Goal: Navigation & Orientation: Find specific page/section

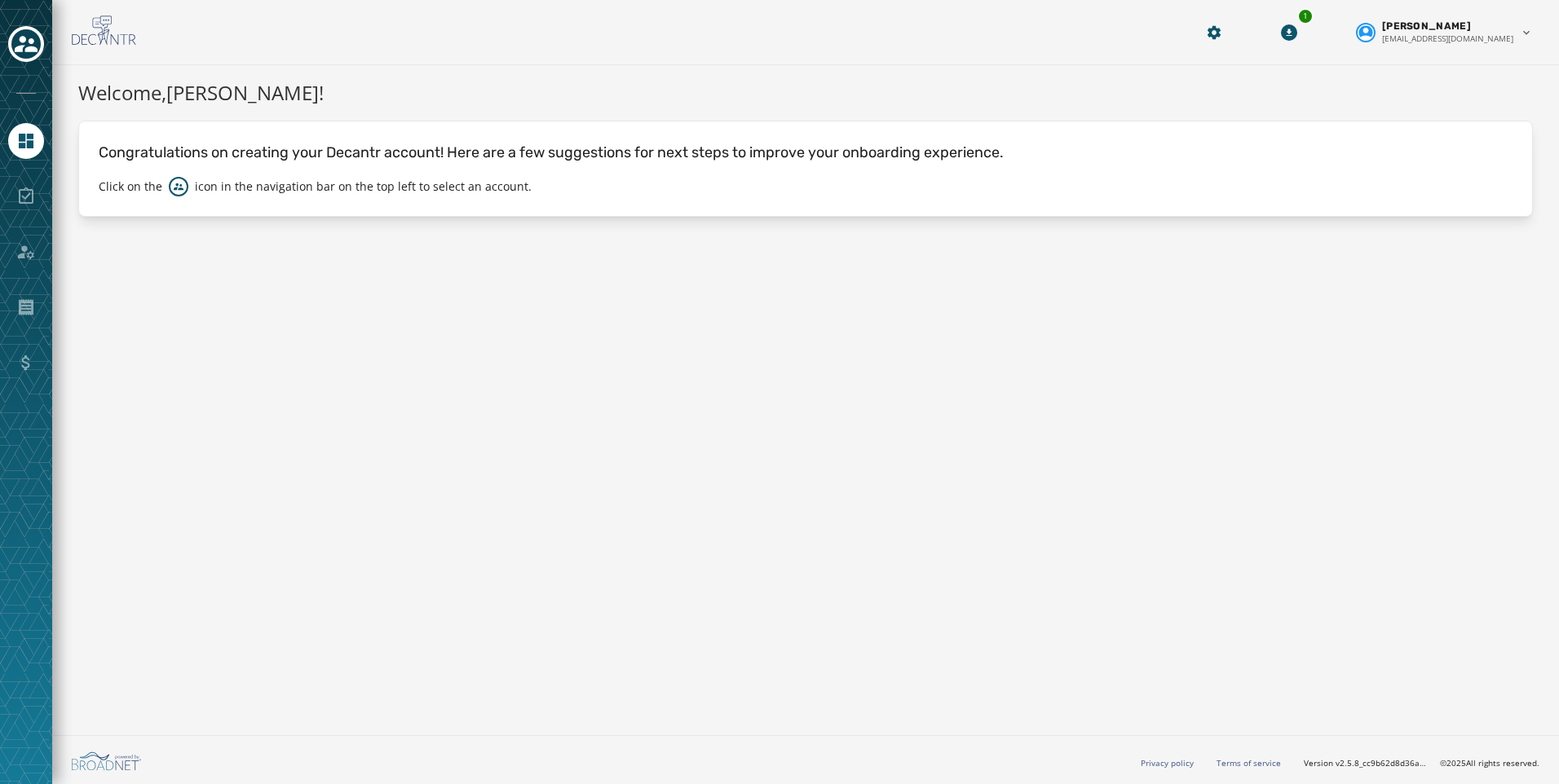
click at [2, 40] on div at bounding box center [26, 392] width 52 height 784
drag, startPoint x: 20, startPoint y: 21, endPoint x: 46, endPoint y: 58, distance: 45.2
click at [21, 21] on div at bounding box center [26, 392] width 52 height 784
click at [46, 58] on div at bounding box center [26, 392] width 52 height 784
click at [31, 47] on icon "Toggle account select drawer" at bounding box center [26, 44] width 23 height 17
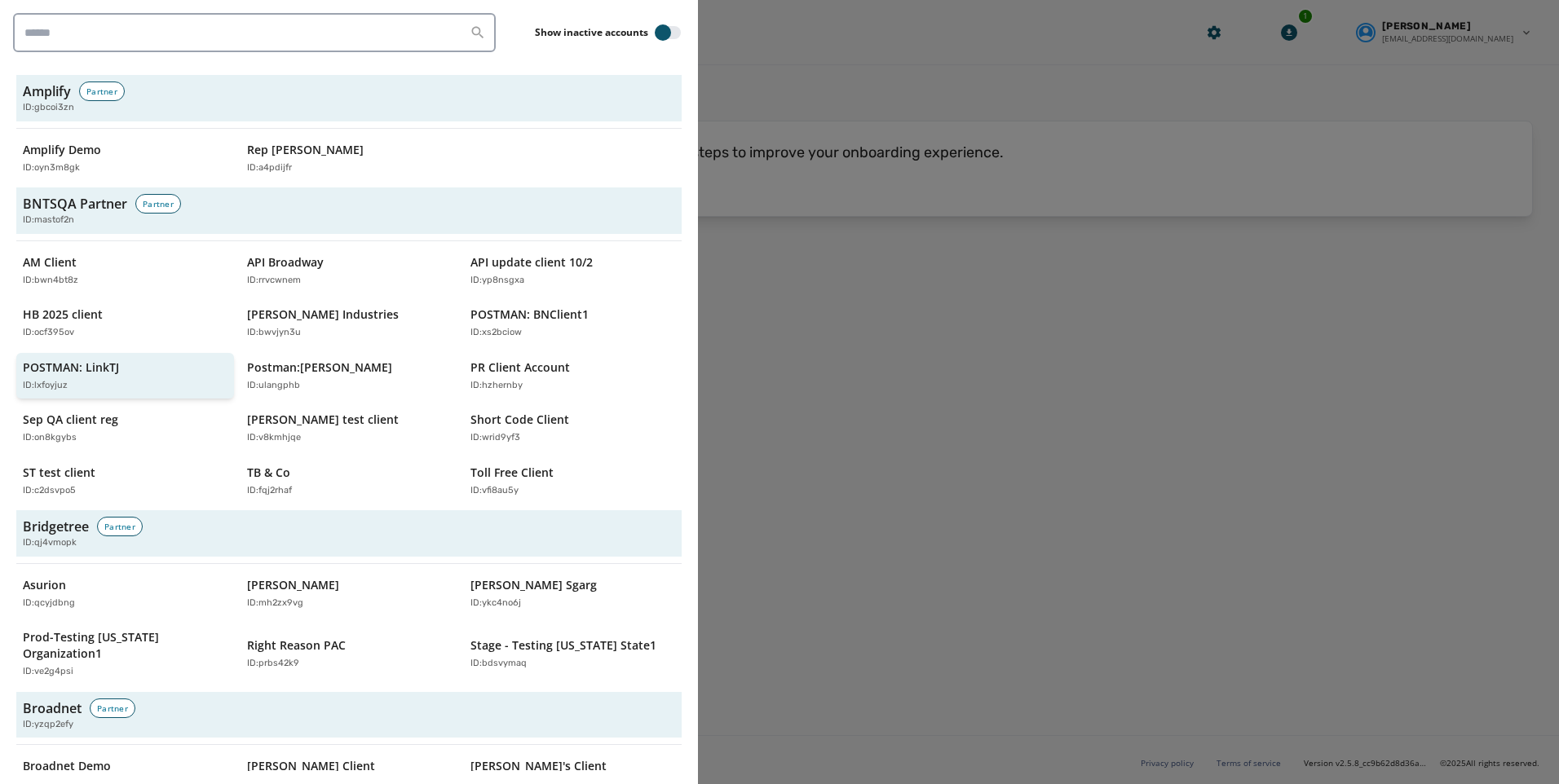
scroll to position [82, 0]
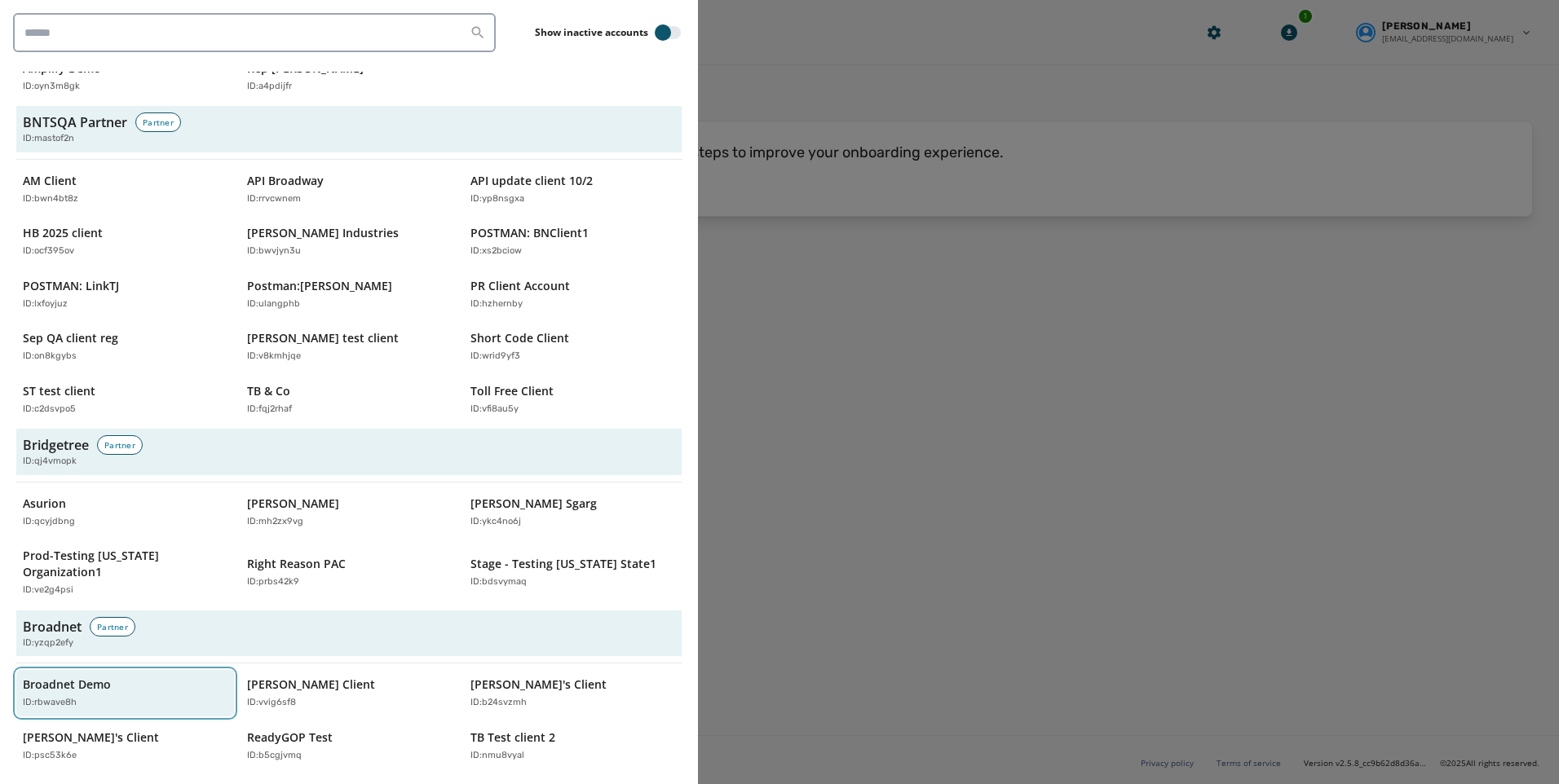
drag, startPoint x: 88, startPoint y: 694, endPoint x: 52, endPoint y: 692, distance: 36.1
click at [83, 693] on button "Broadnet Demo ID: rbwave8h" at bounding box center [125, 693] width 218 height 46
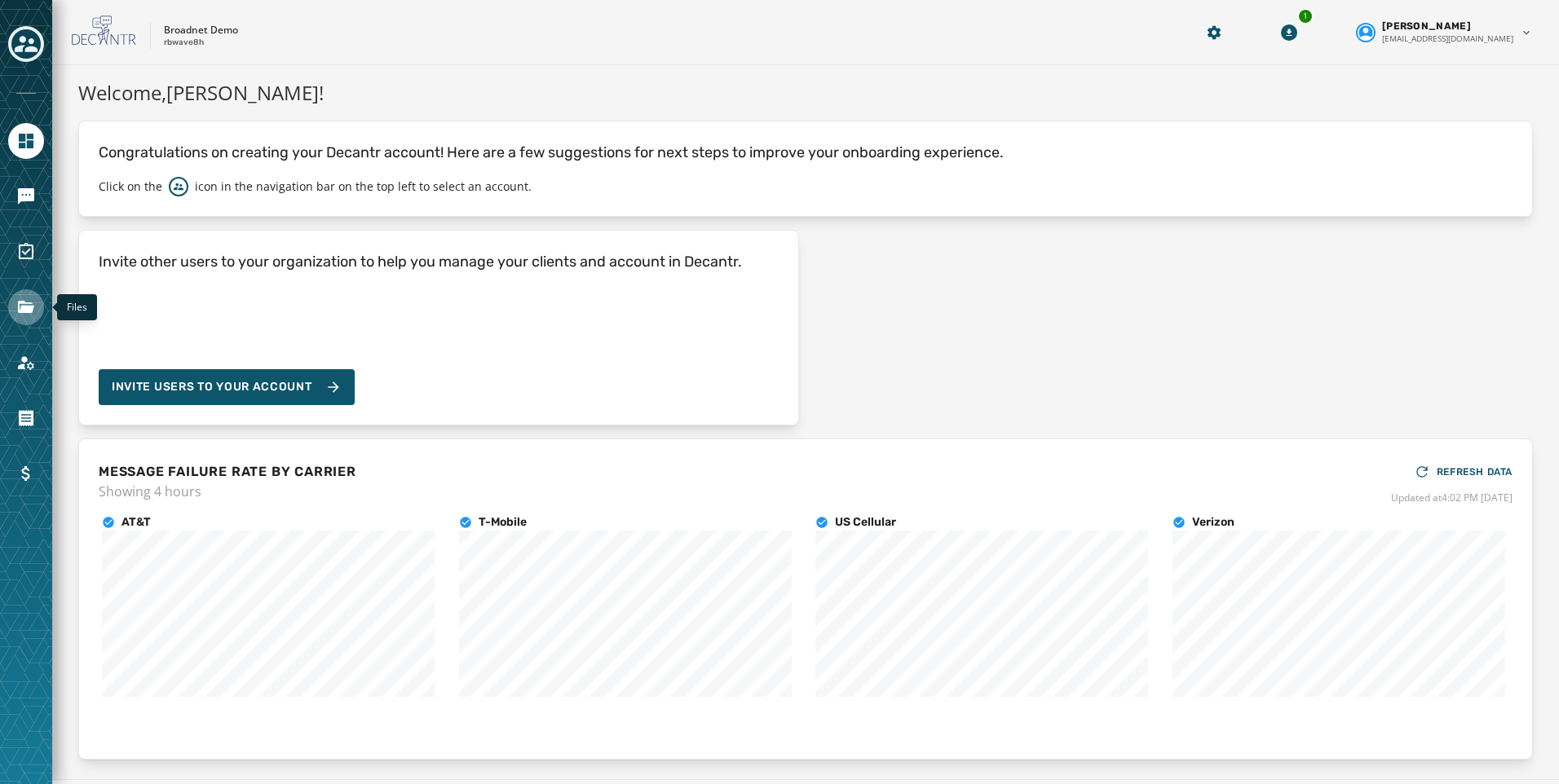
click at [24, 309] on icon "Navigate to Files" at bounding box center [26, 307] width 17 height 12
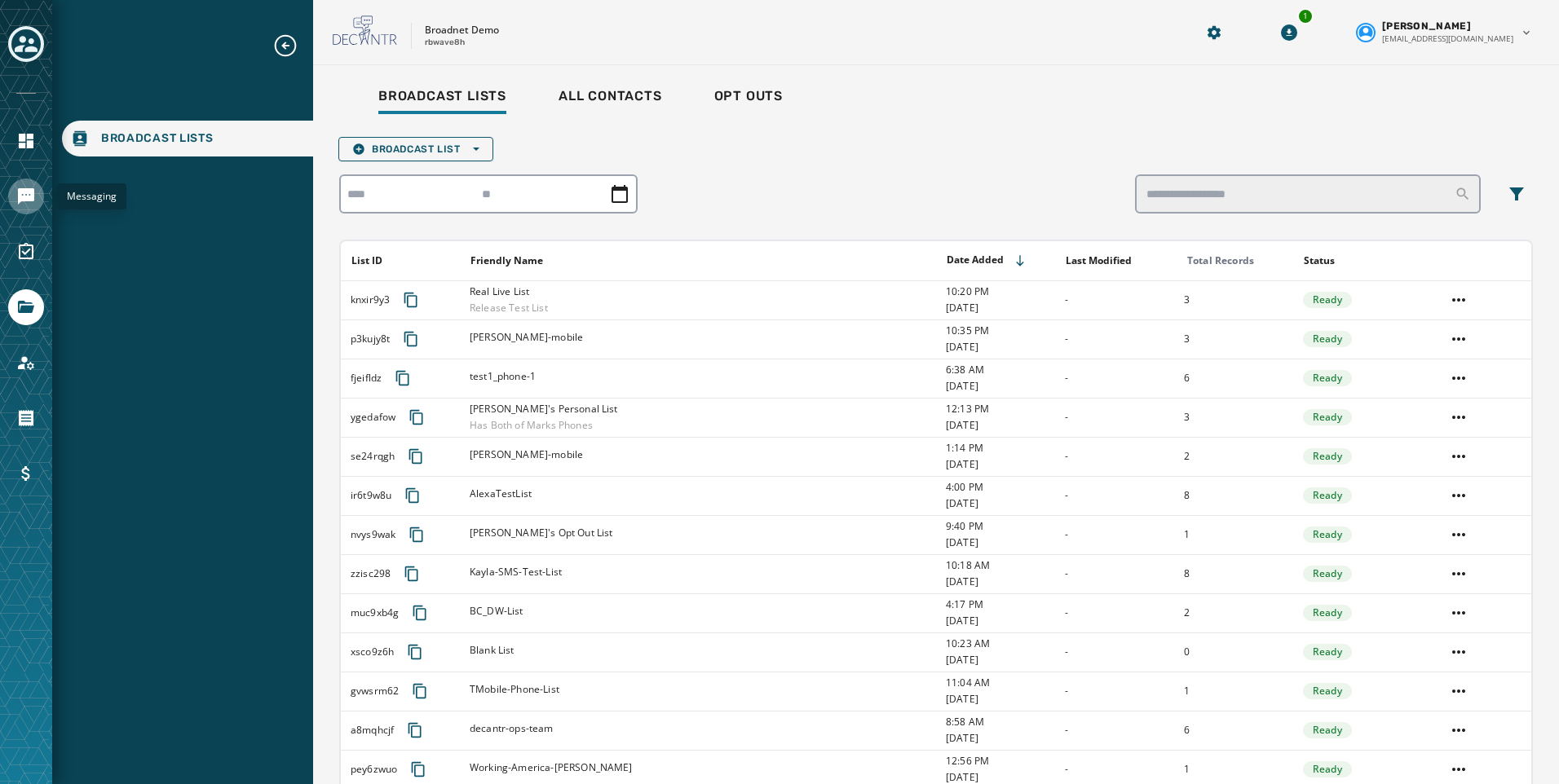
click at [12, 207] on link "Navigate to Messaging" at bounding box center [26, 196] width 35 height 35
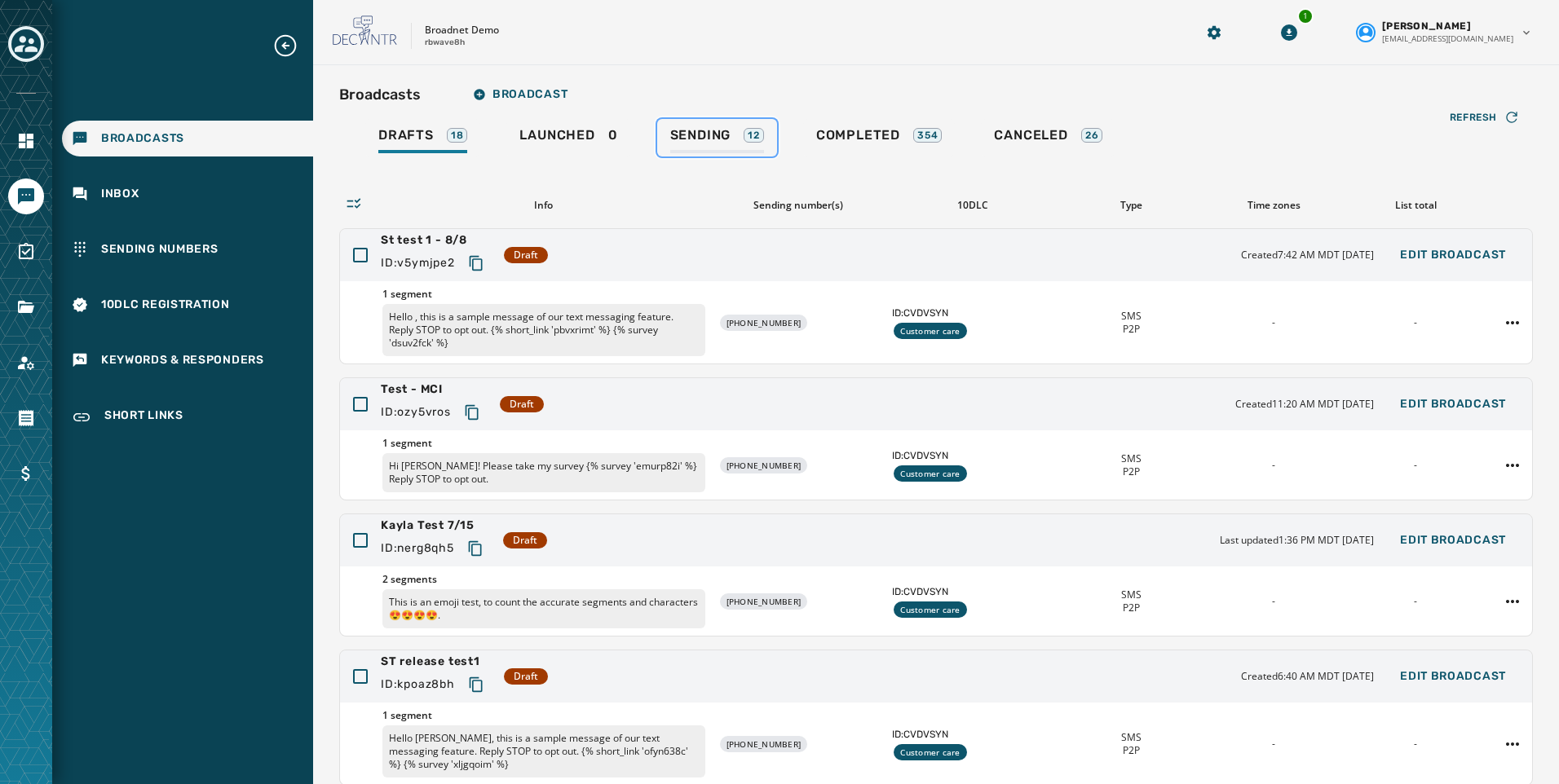
click at [720, 139] on span "Sending" at bounding box center [701, 135] width 61 height 17
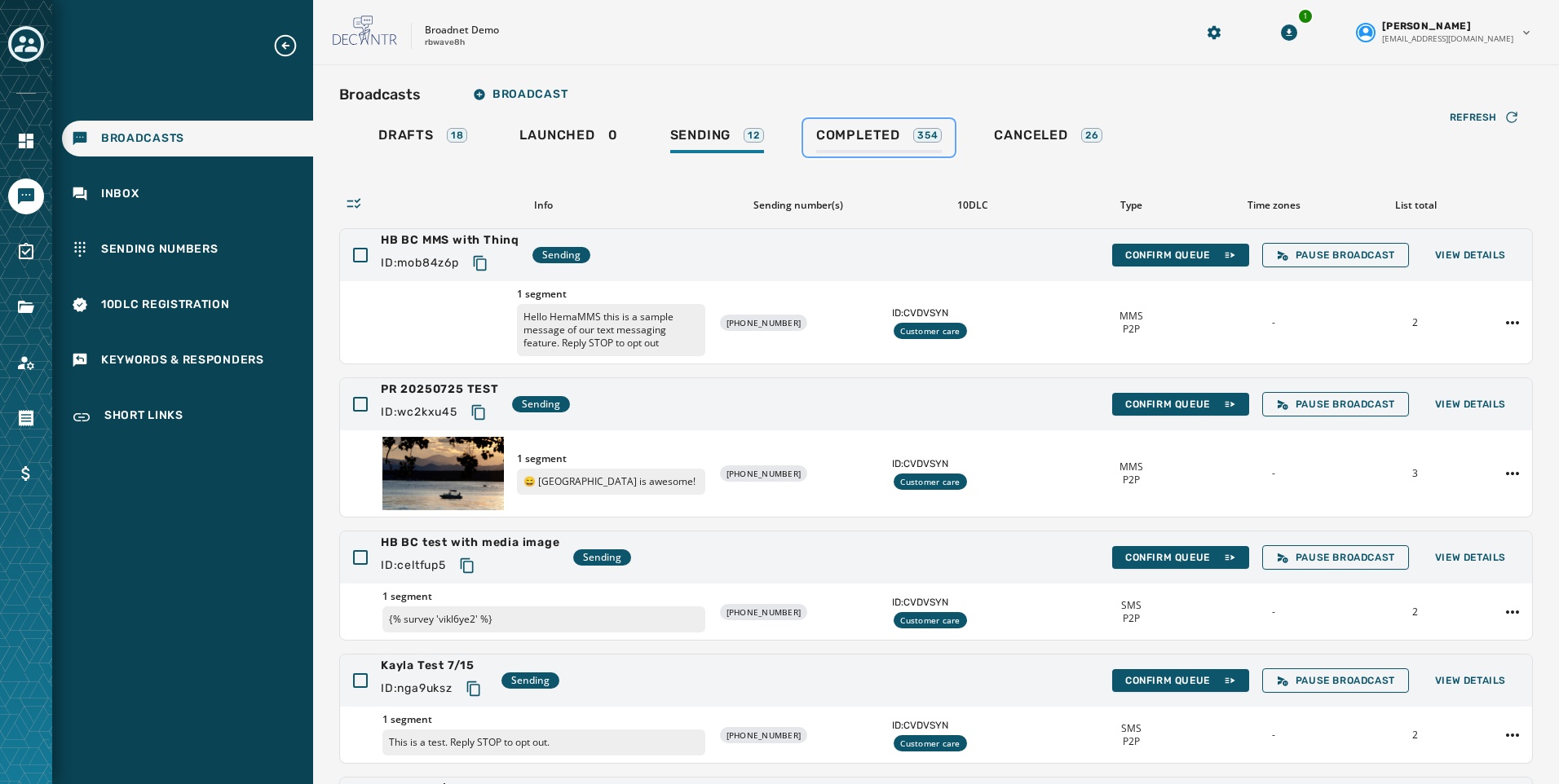
click at [884, 139] on span "Completed" at bounding box center [858, 135] width 84 height 17
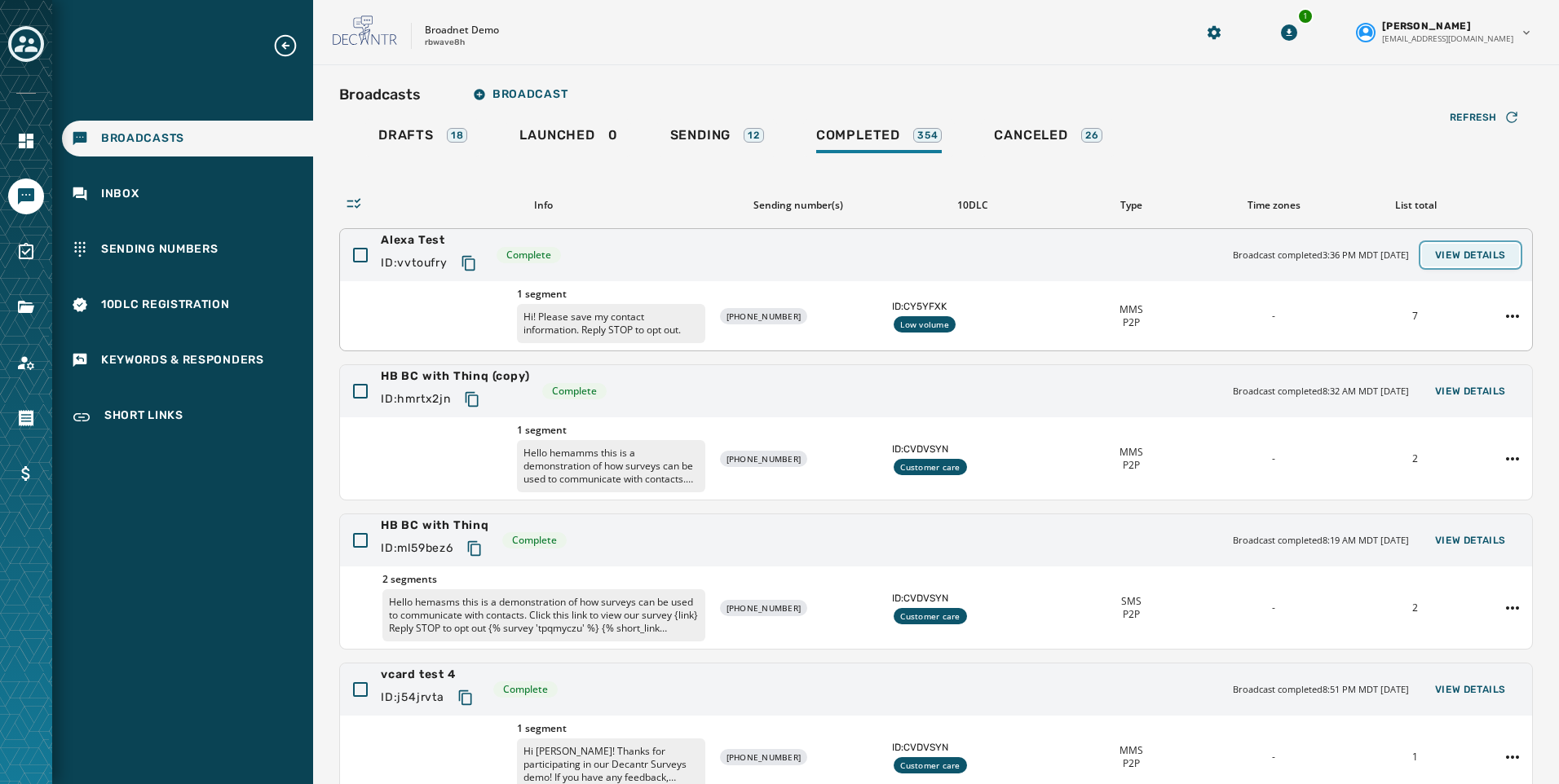
click at [1455, 252] on span "View Details" at bounding box center [1471, 255] width 71 height 13
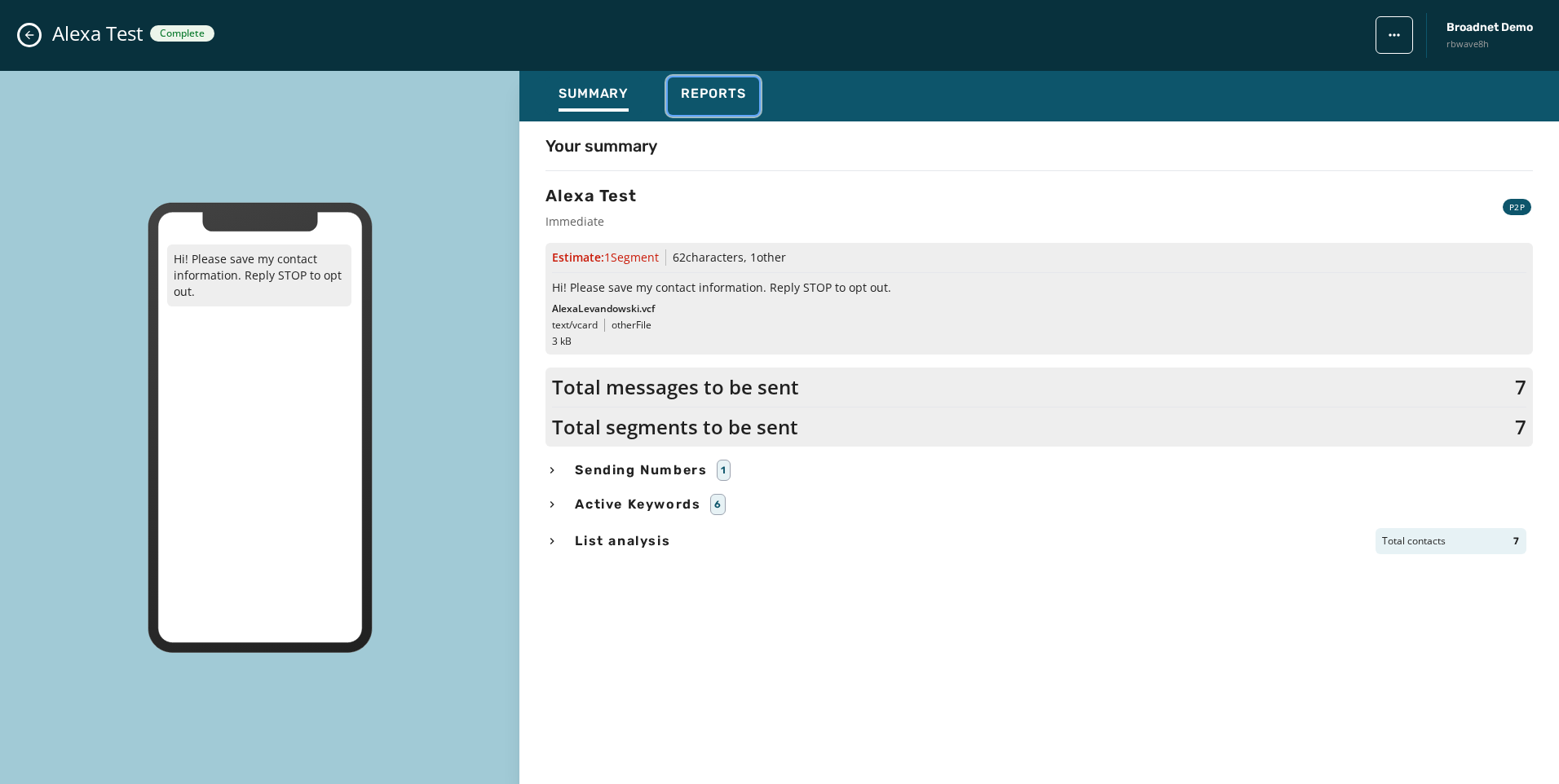
click at [682, 90] on span "Reports" at bounding box center [713, 94] width 65 height 17
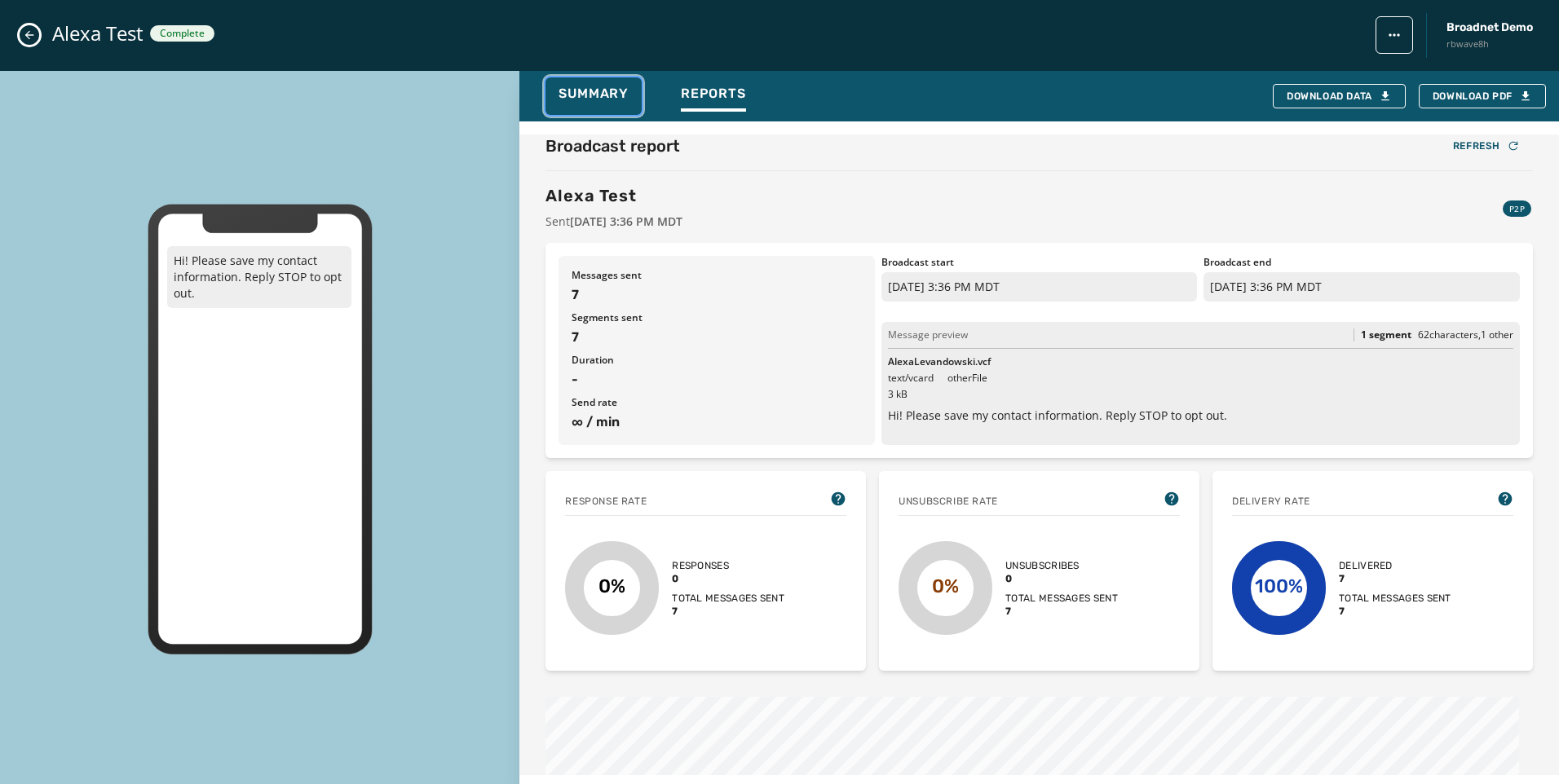
click at [591, 95] on span "Summary" at bounding box center [593, 94] width 70 height 17
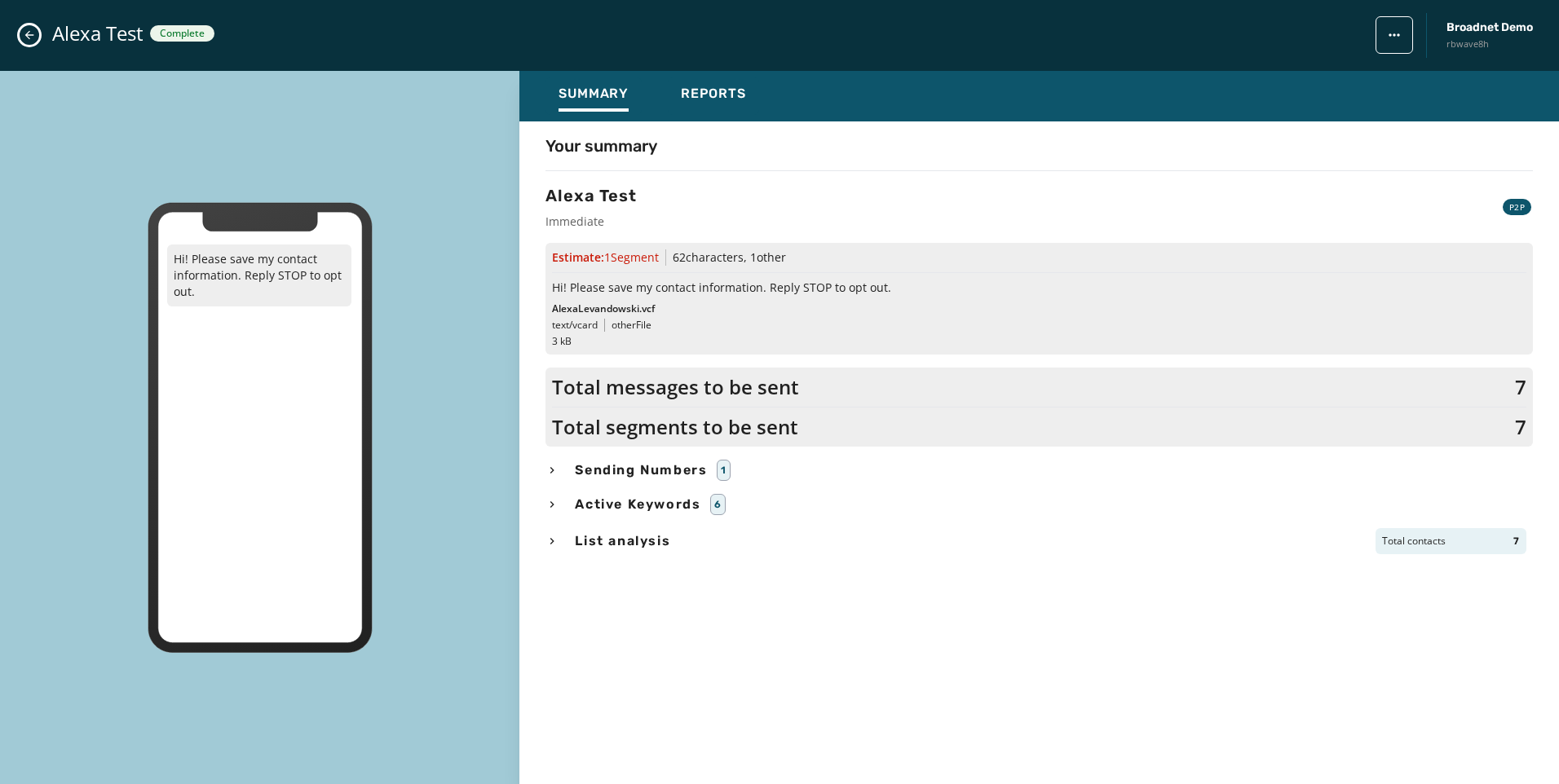
click at [570, 324] on span "text/vcard" at bounding box center [574, 325] width 45 height 13
click at [45, 28] on div "Alexa Test Complete Broadnet Demo rbwave8h" at bounding box center [779, 35] width 1559 height 71
click at [34, 30] on icon "Close admin drawer" at bounding box center [30, 35] width 13 height 13
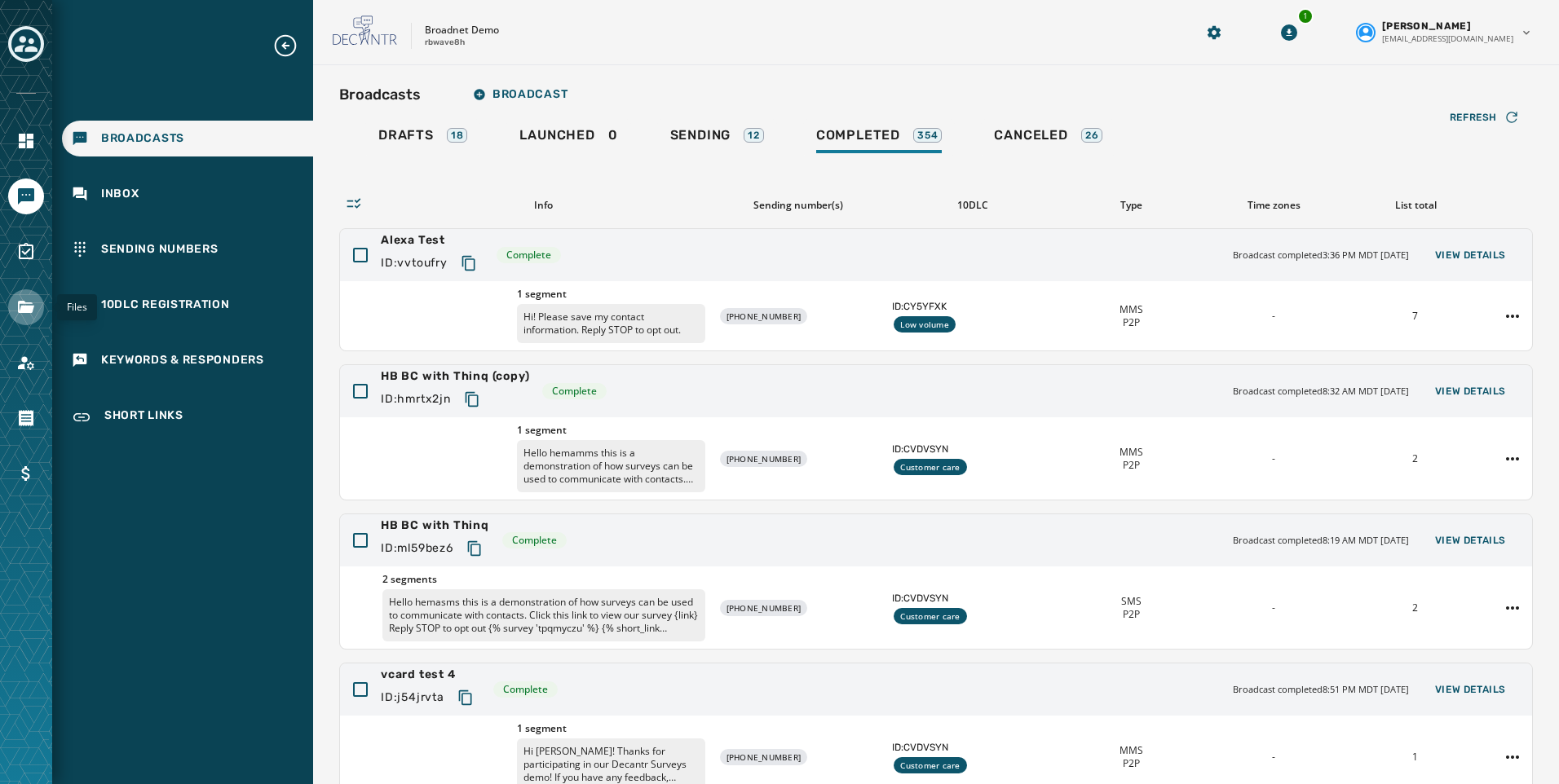
click at [26, 306] on icon "Navigate to Files" at bounding box center [26, 307] width 17 height 12
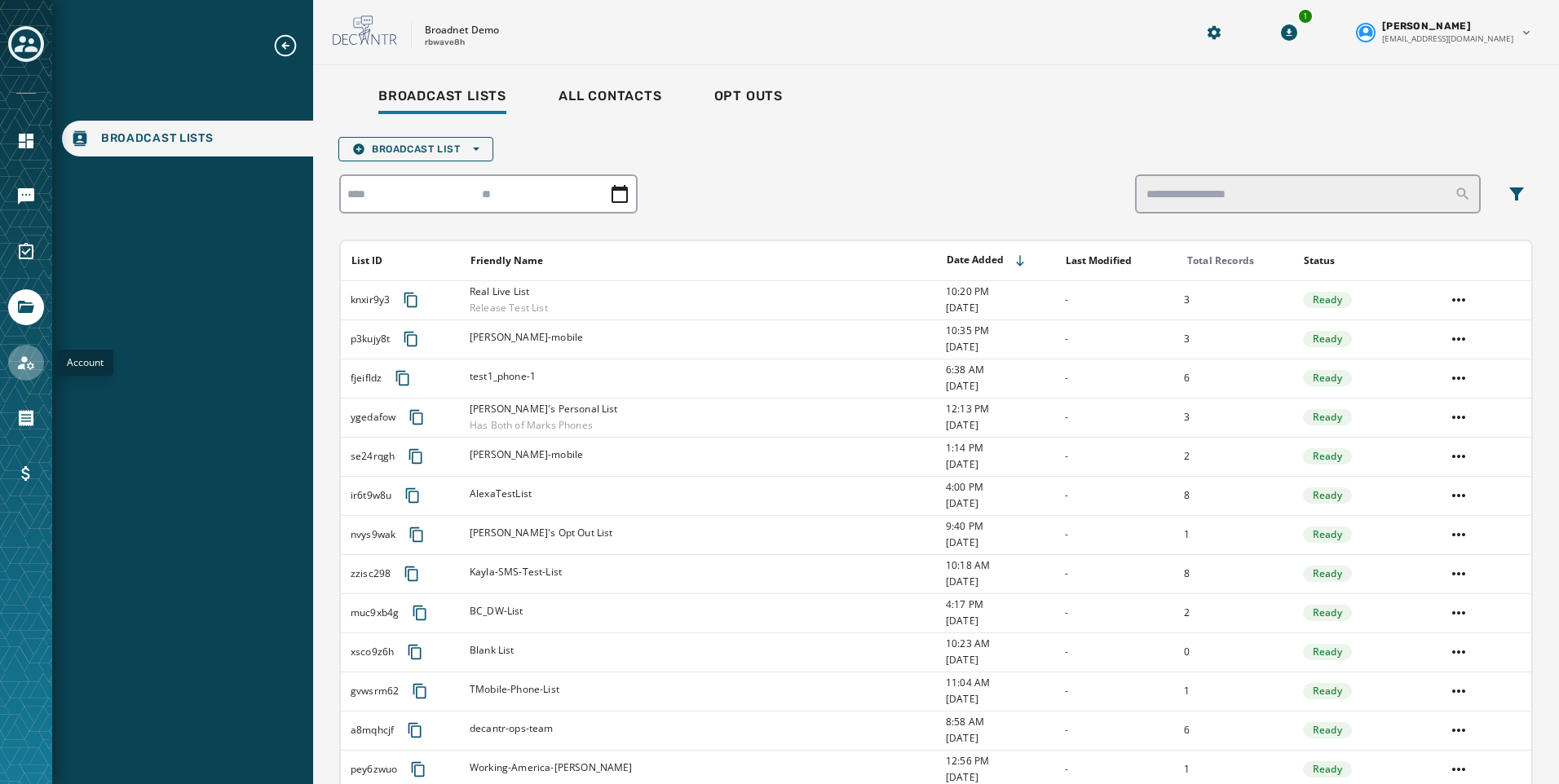
click at [26, 355] on icon "Navigate to Account" at bounding box center [26, 363] width 20 height 20
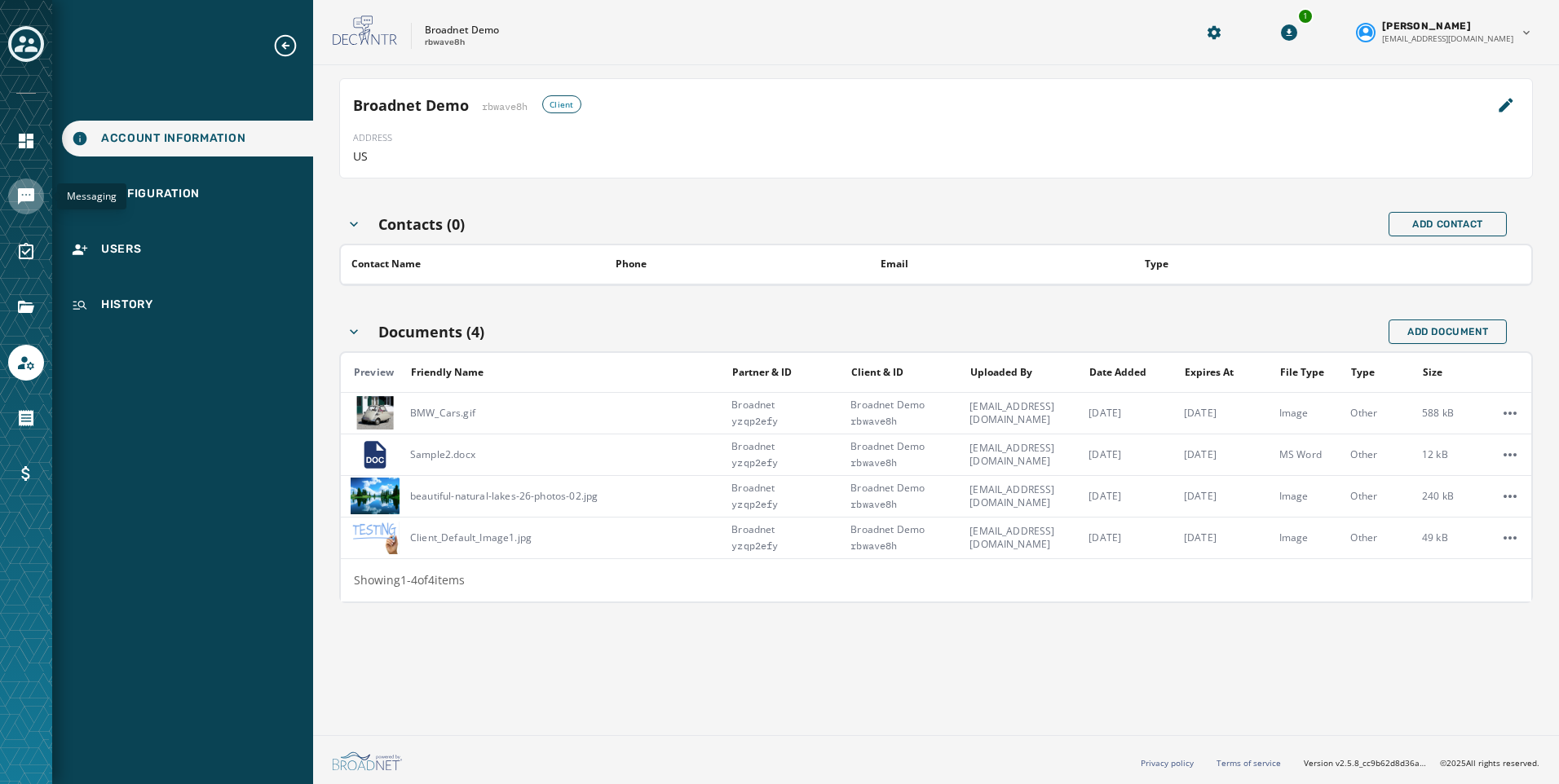
click at [30, 189] on icon "Navigate to Messaging" at bounding box center [26, 196] width 17 height 17
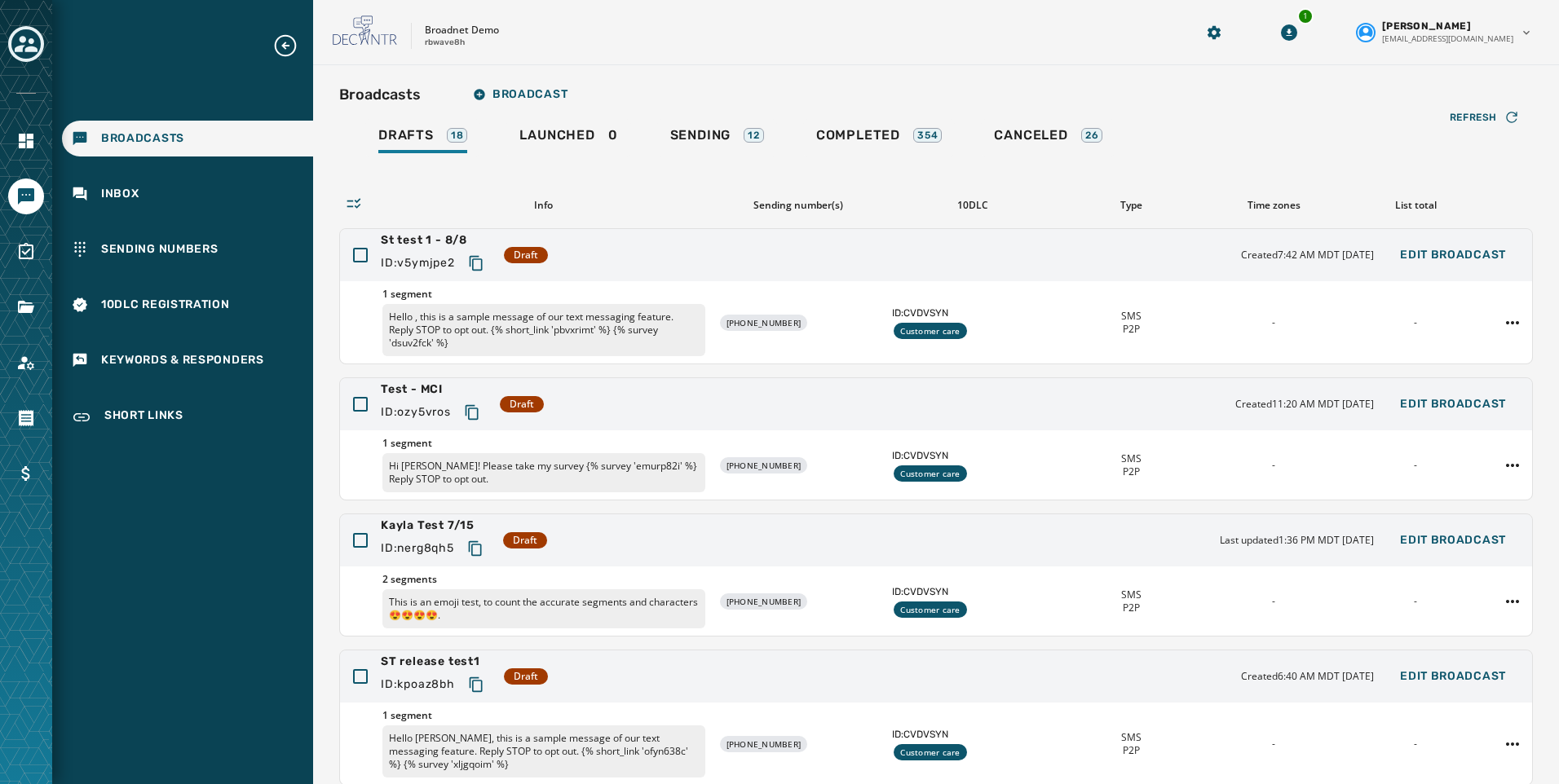
click at [21, 283] on div at bounding box center [26, 392] width 52 height 784
click at [25, 239] on link "Navigate to Surveys" at bounding box center [26, 252] width 35 height 35
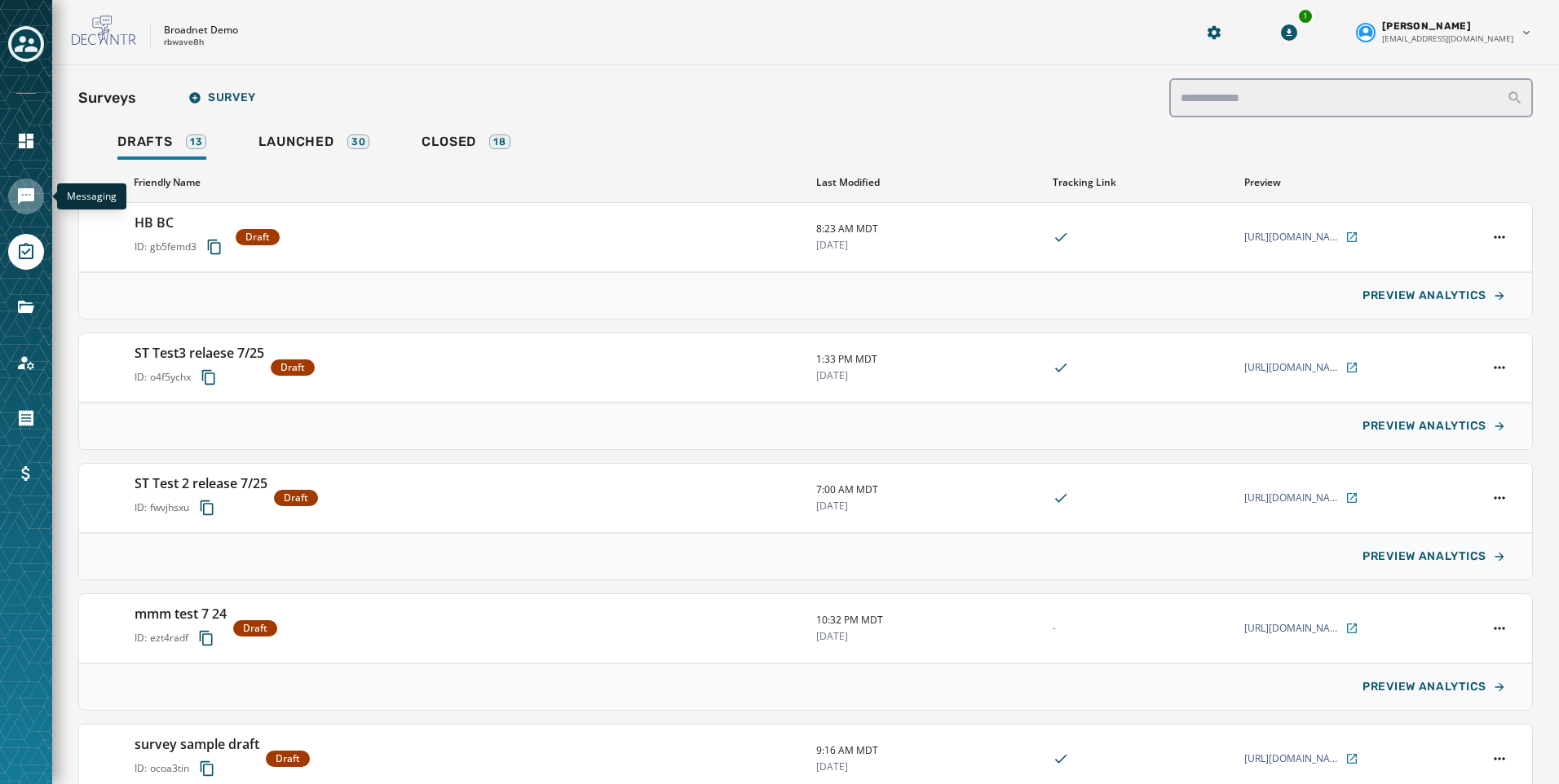
click at [31, 191] on icon "Navigate to Messaging" at bounding box center [26, 196] width 17 height 17
